Goal: Communication & Community: Ask a question

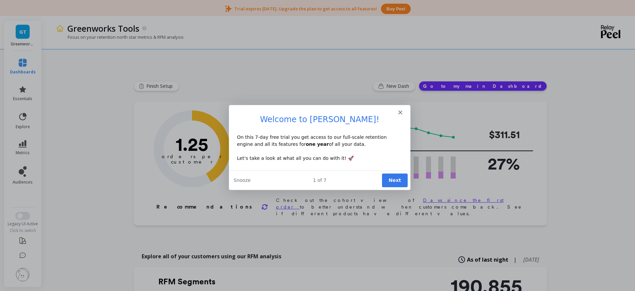
click at [398, 112] on icon "Close" at bounding box center [400, 112] width 4 height 4
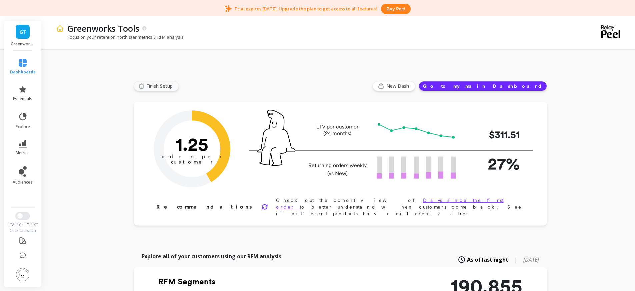
click at [160, 88] on span "Finish Setup" at bounding box center [160, 86] width 28 height 7
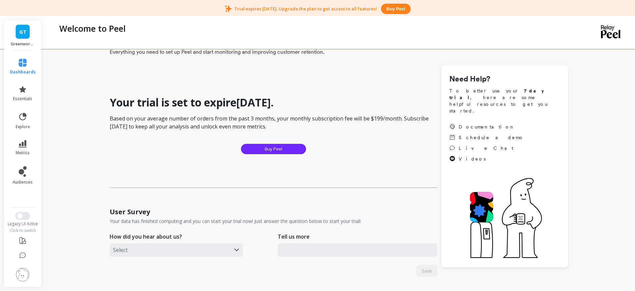
scroll to position [42, 0]
click at [23, 92] on icon at bounding box center [23, 89] width 8 height 8
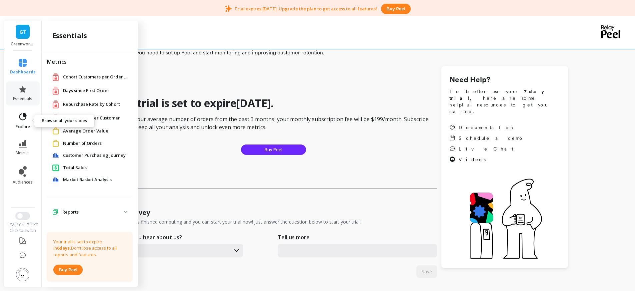
click at [24, 119] on icon at bounding box center [22, 116] width 7 height 7
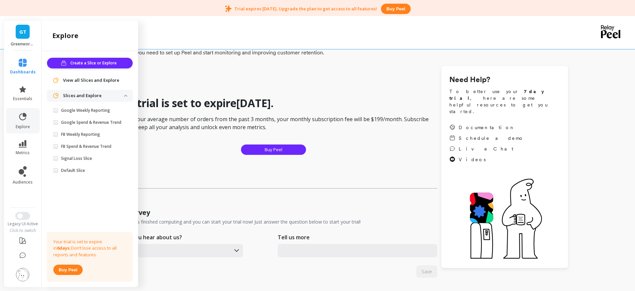
click at [84, 80] on span "View all Slices and Explore" at bounding box center [91, 80] width 56 height 7
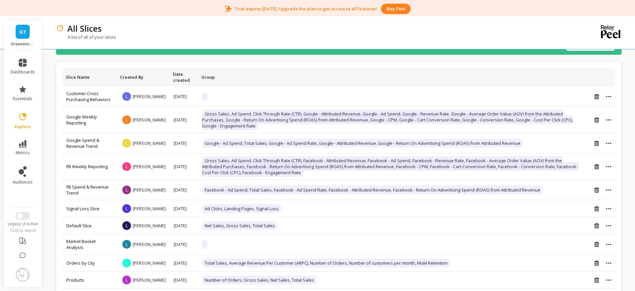
scroll to position [72, 0]
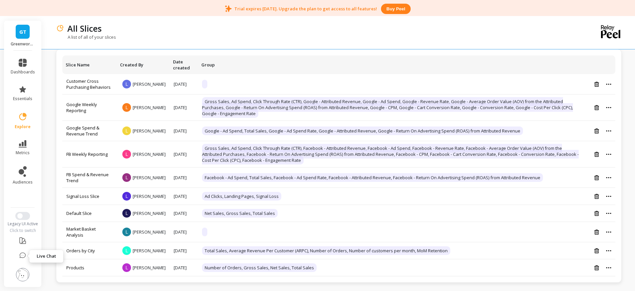
click at [22, 255] on icon at bounding box center [22, 255] width 7 height 7
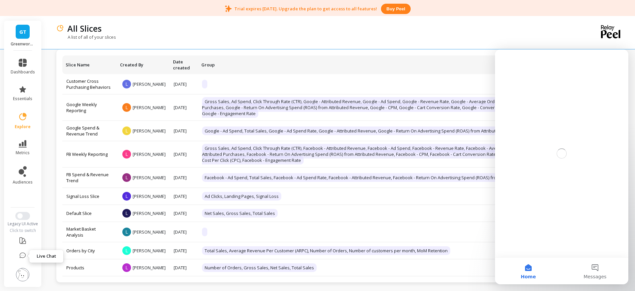
scroll to position [0, 0]
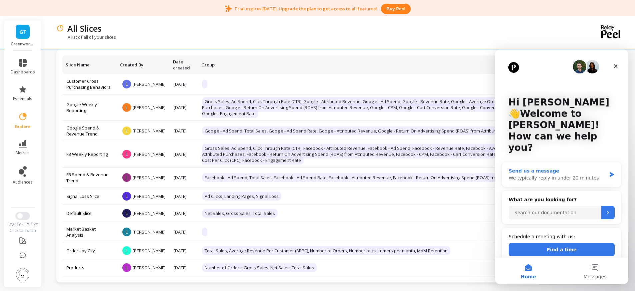
click at [567, 167] on div "Send us a message" at bounding box center [558, 170] width 98 height 7
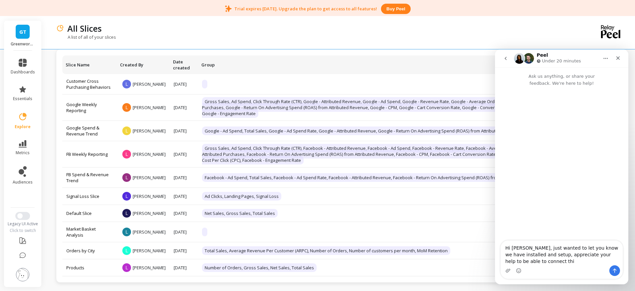
type textarea "Hi Jordan, just wanted to let you know we have installed and setup, appreciate …"
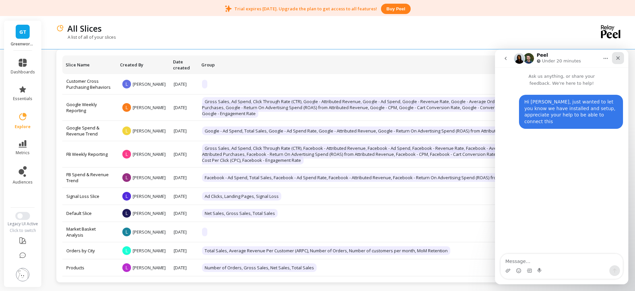
click at [620, 56] on icon "Close" at bounding box center [618, 57] width 5 height 5
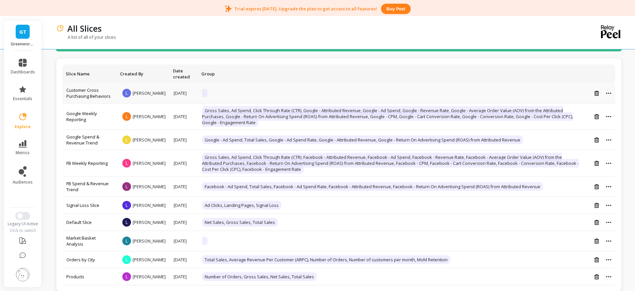
scroll to position [50, 0]
